Goal: Transaction & Acquisition: Purchase product/service

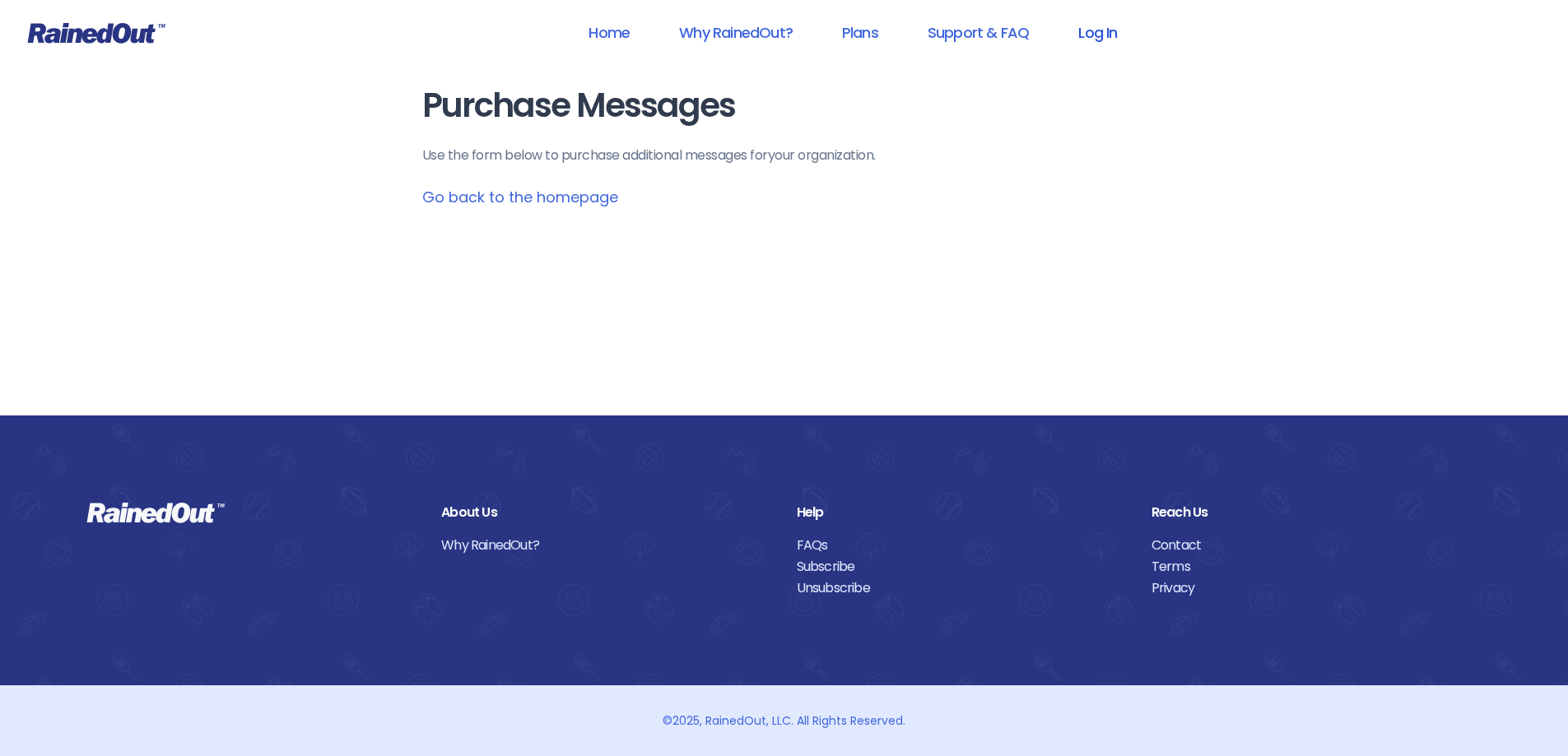
click at [1099, 36] on link "Log In" at bounding box center [1097, 33] width 81 height 37
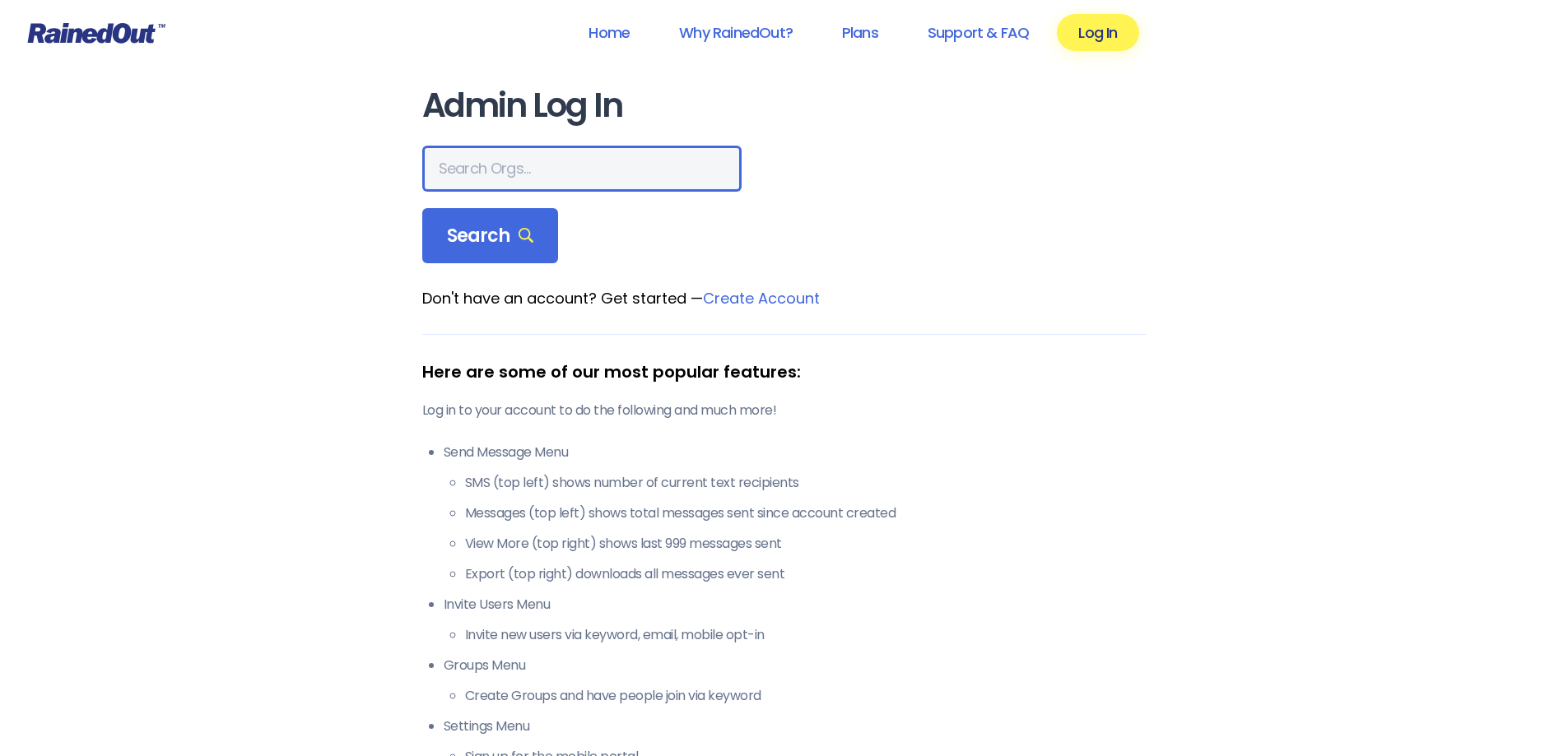
click at [605, 184] on input "text" at bounding box center [582, 168] width 320 height 46
type input "[US_STATE] advanced caregivers"
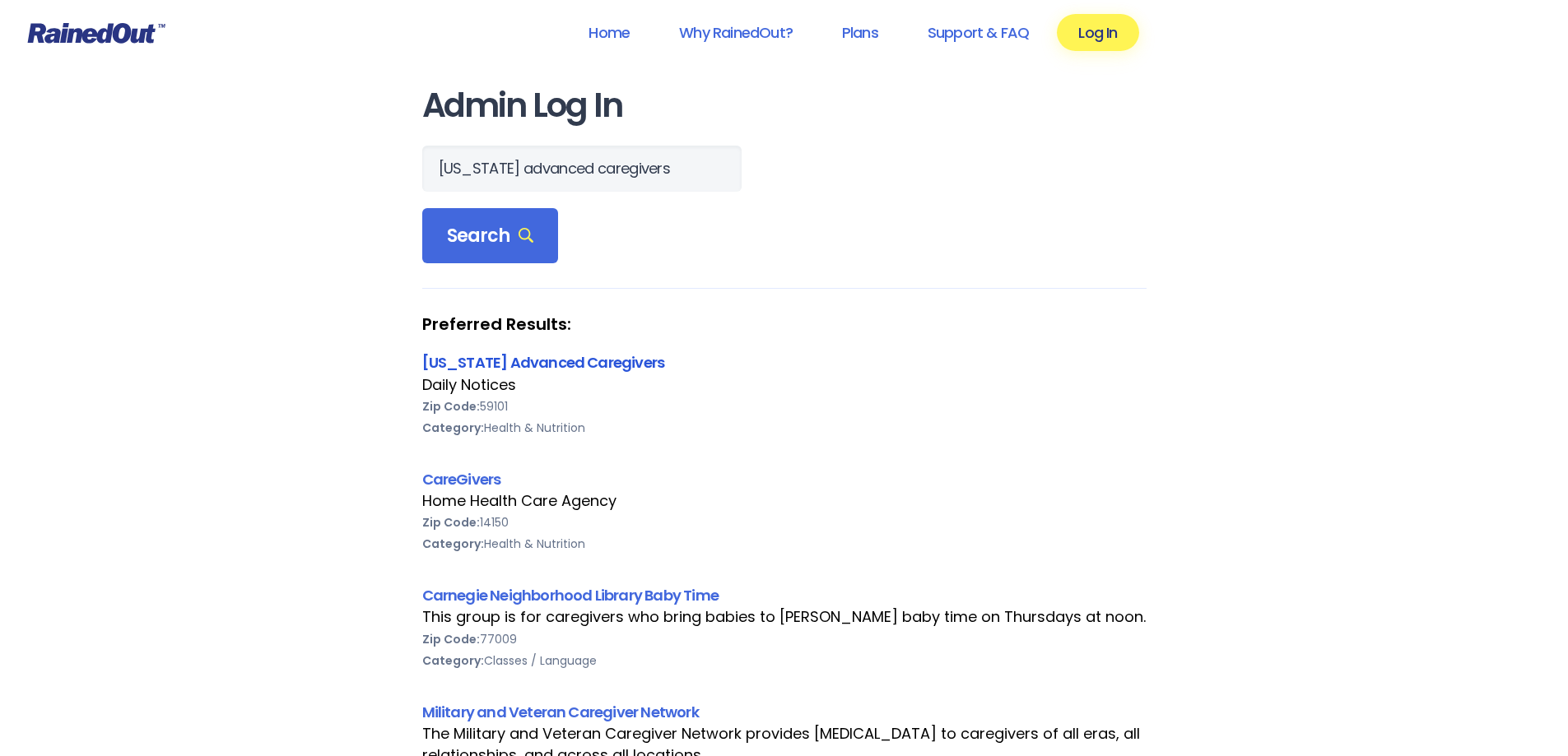
click at [565, 356] on link "[US_STATE] Advanced Caregivers" at bounding box center [543, 362] width 243 height 20
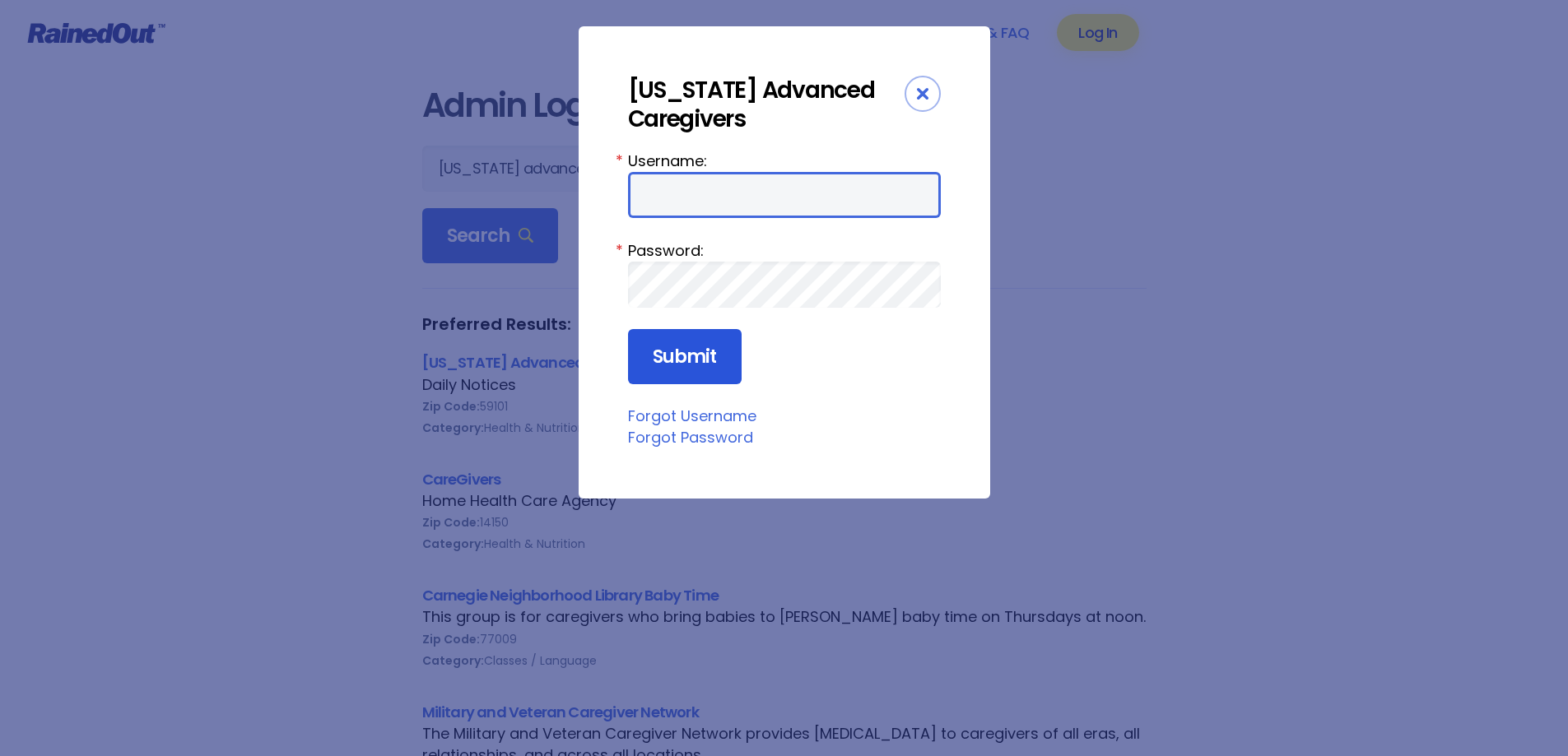
type input "MAC0420"
click at [709, 359] on input "Submit" at bounding box center [684, 357] width 113 height 56
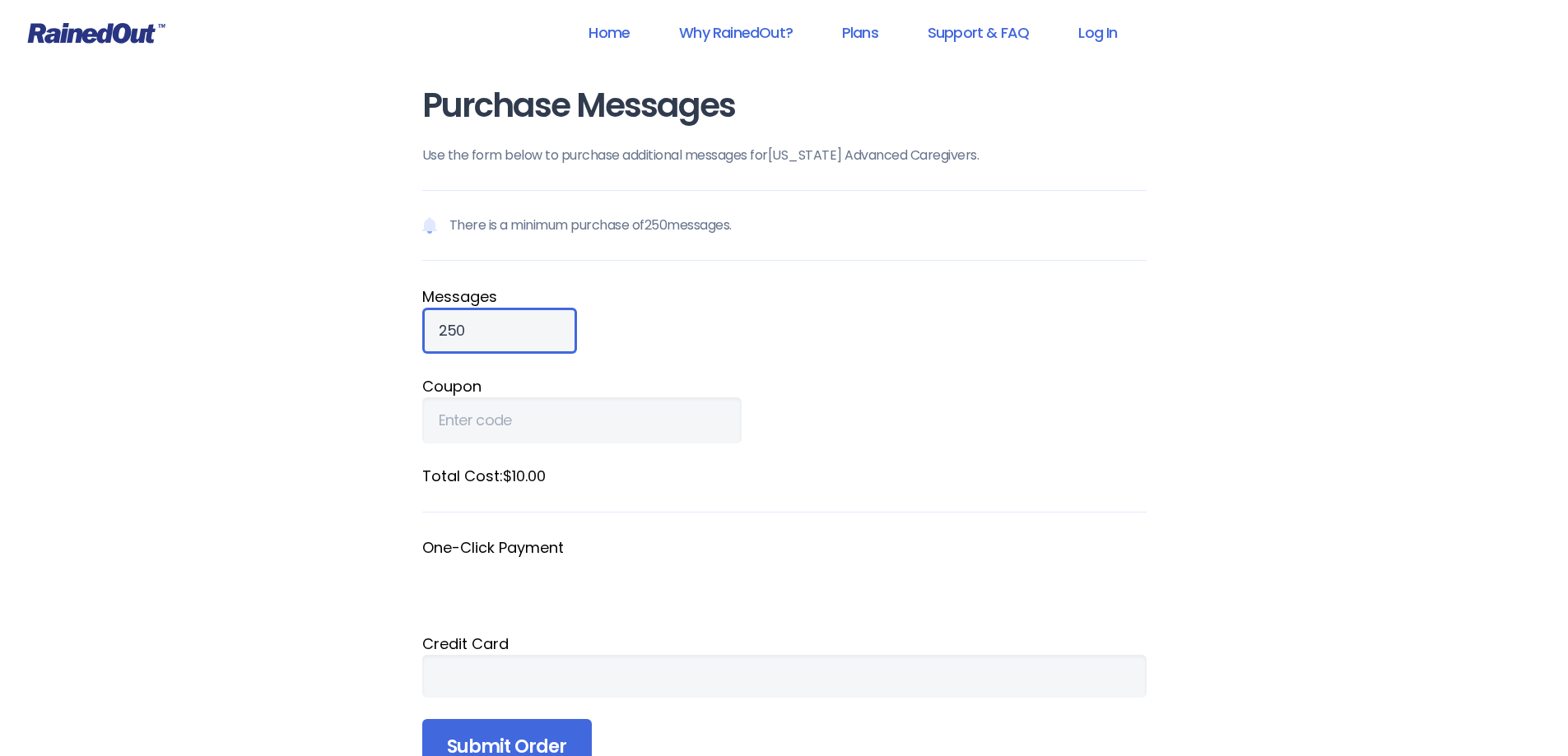
drag, startPoint x: 496, startPoint y: 337, endPoint x: 328, endPoint y: 320, distance: 168.9
click at [328, 320] on div "Home Why RainedOut? Plans Support & FAQ Log In Purchase Messages Use the form b…" at bounding box center [784, 624] width 1568 height 1249
type input "900"
click at [681, 666] on div at bounding box center [784, 677] width 724 height 43
click at [734, 666] on div at bounding box center [784, 677] width 724 height 43
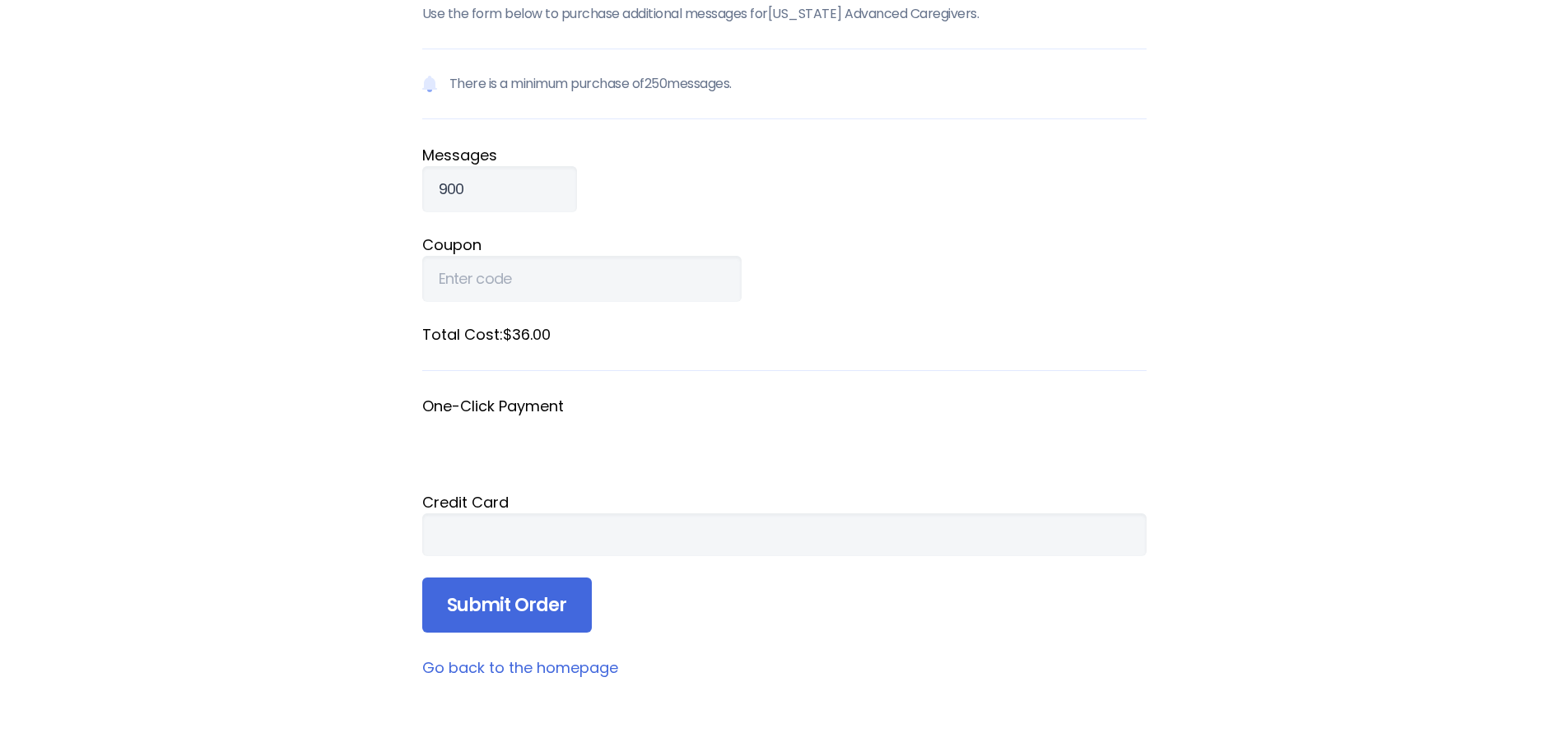
scroll to position [165, 0]
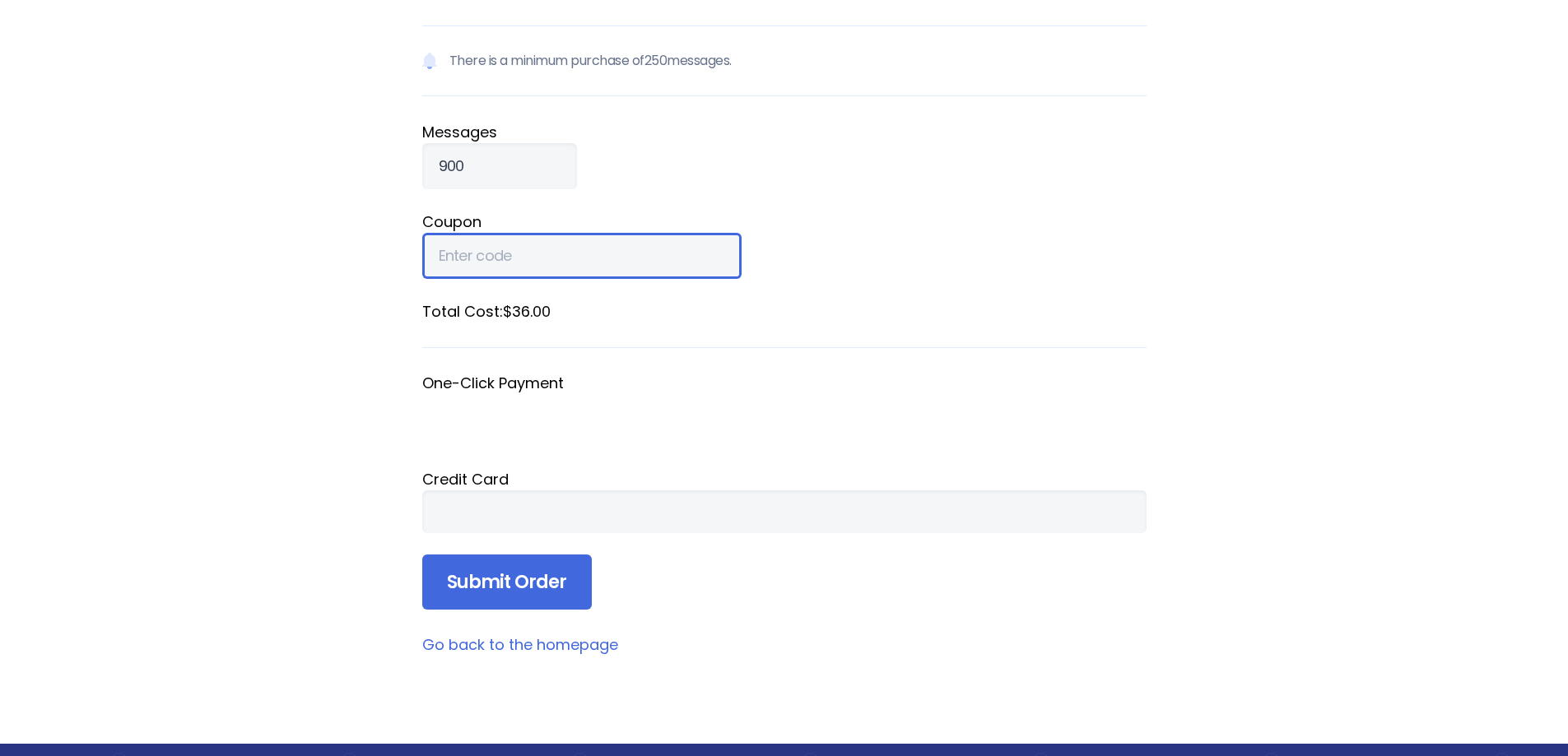
click at [583, 260] on input "Coupon" at bounding box center [582, 255] width 320 height 46
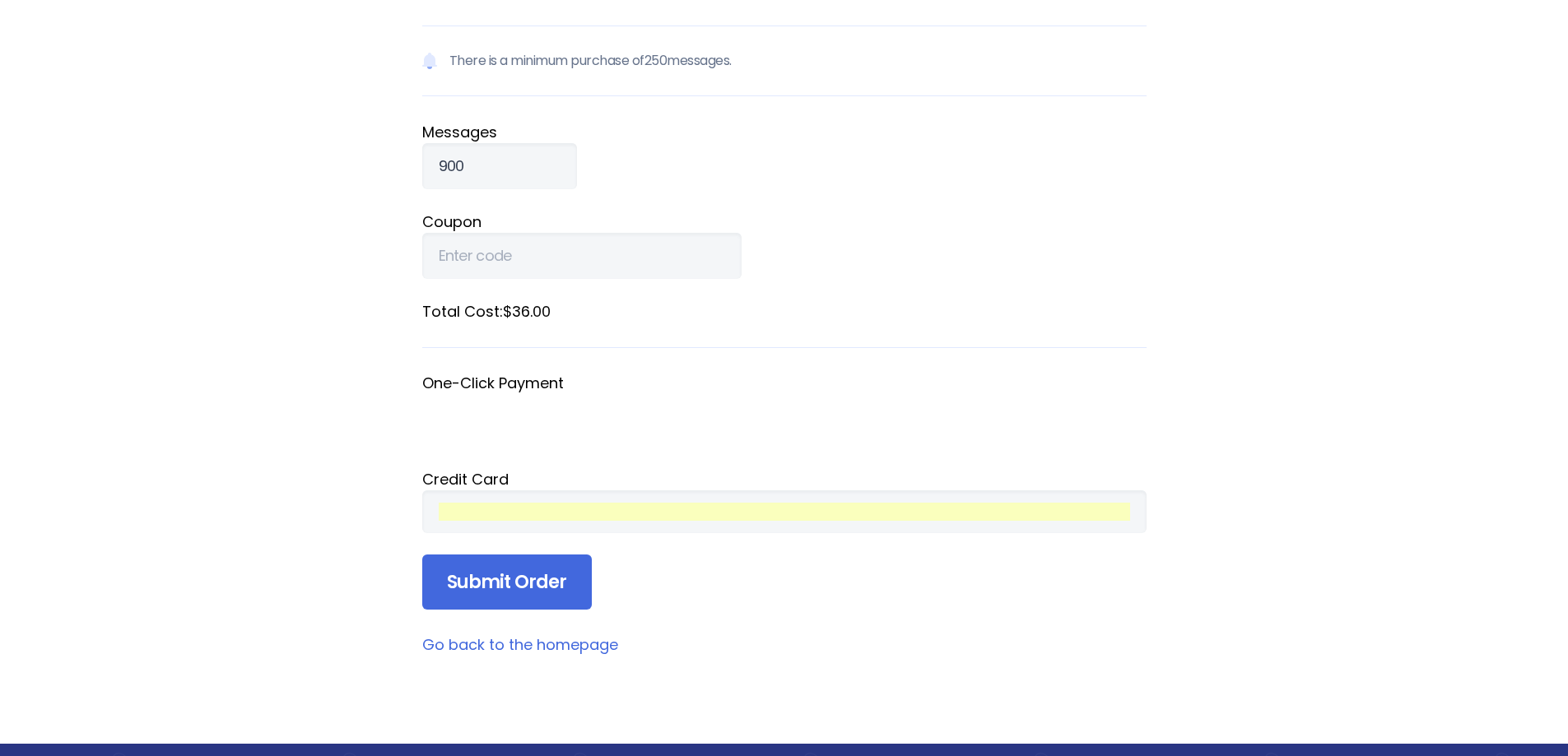
click at [1105, 502] on div at bounding box center [784, 512] width 724 height 43
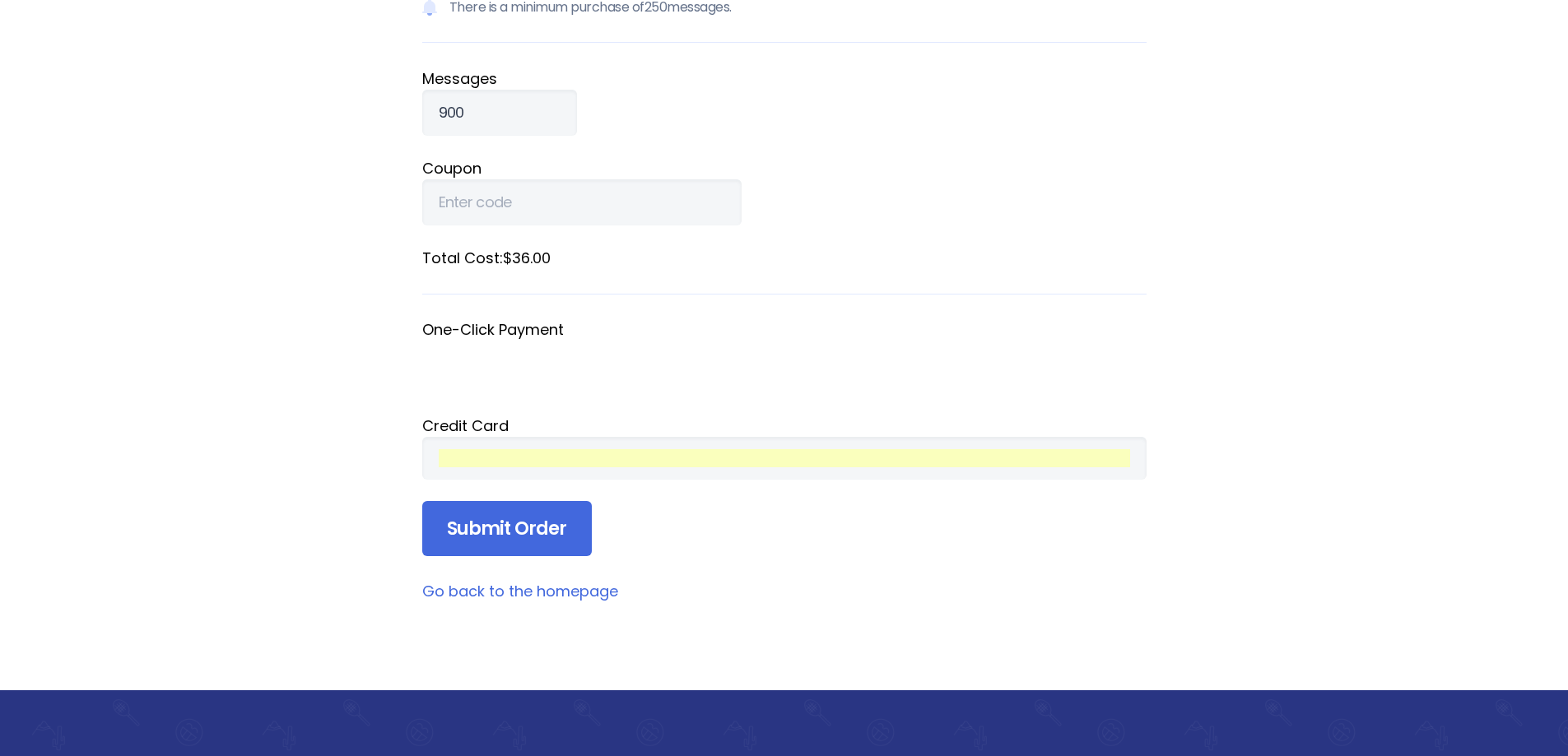
scroll to position [247, 0]
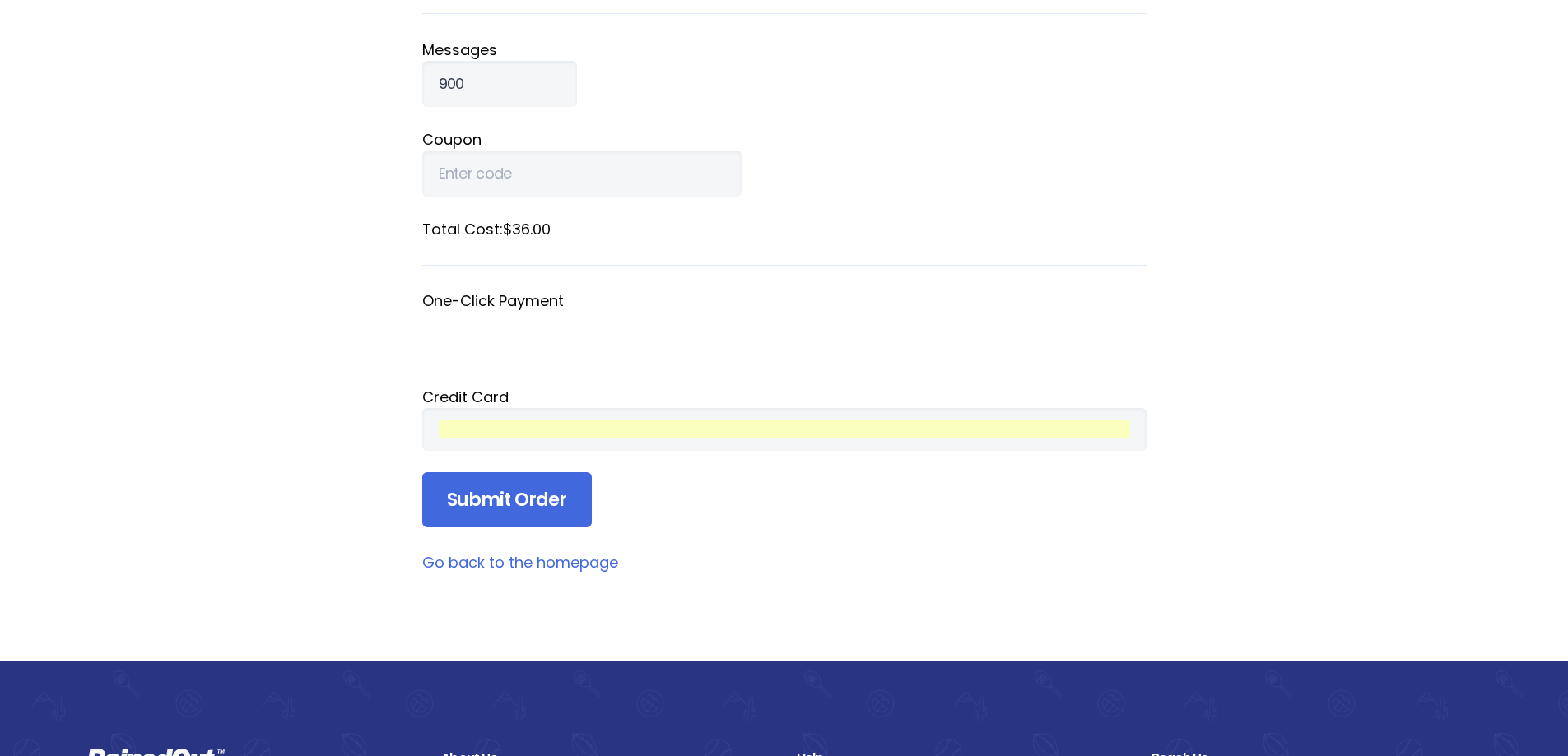
click at [980, 529] on main "Purchase Messages Use the form below to purchase additional messages for Montan…" at bounding box center [784, 206] width 724 height 733
click at [517, 516] on input "Submit Order" at bounding box center [507, 501] width 169 height 56
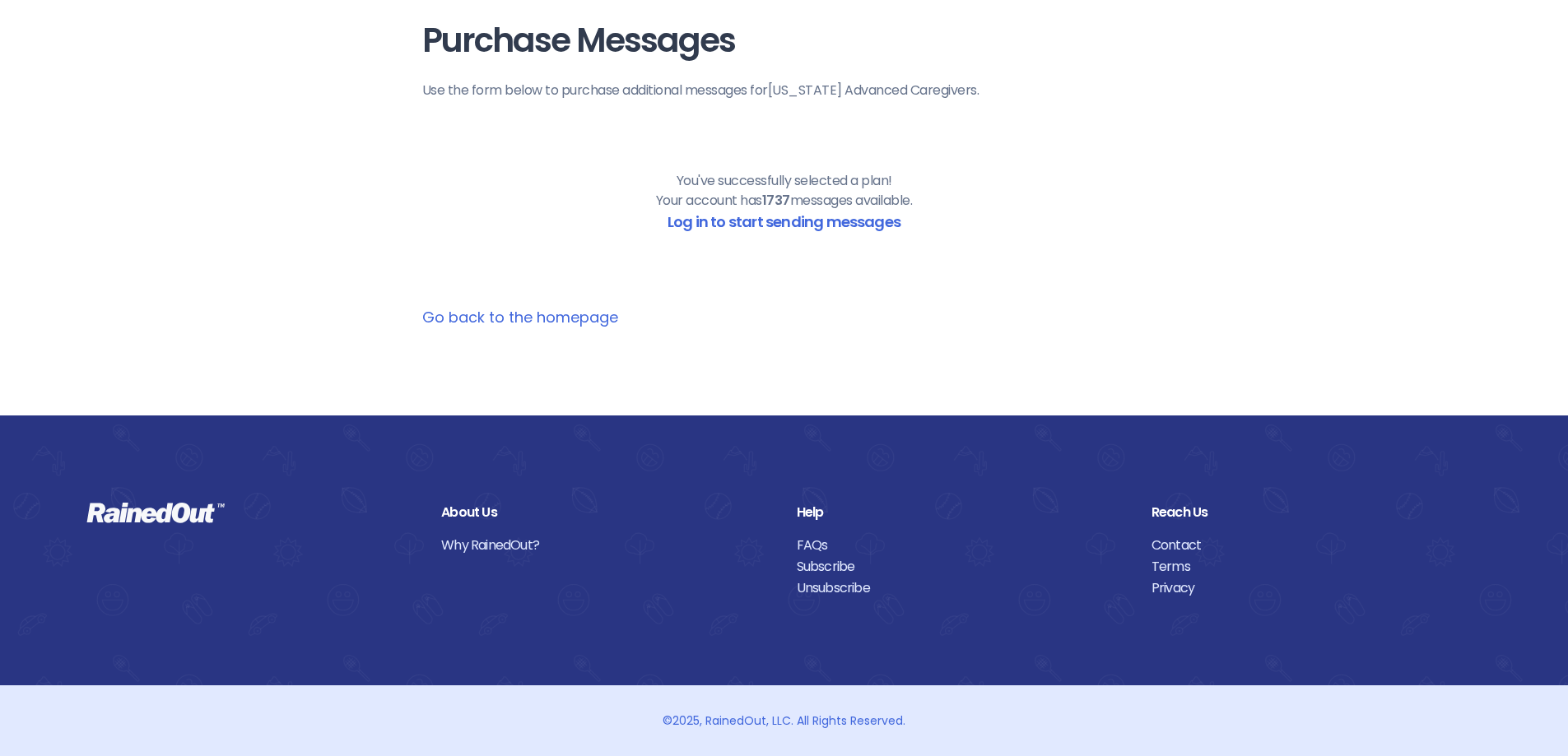
scroll to position [65, 0]
click at [874, 222] on link "Log in to start sending messages" at bounding box center [783, 222] width 233 height 20
